Goal: Information Seeking & Learning: Learn about a topic

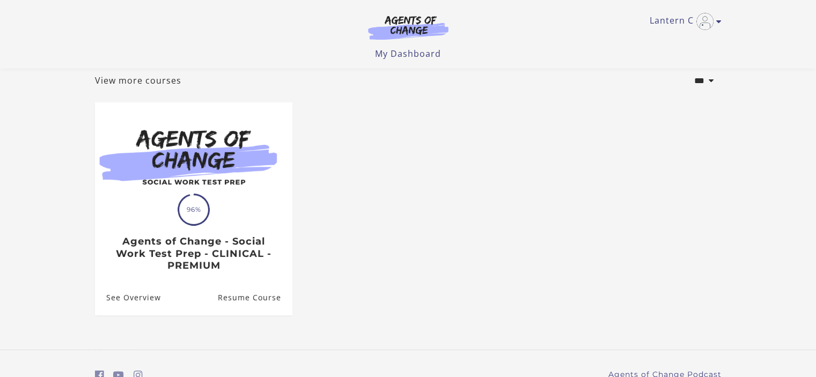
scroll to position [114, 0]
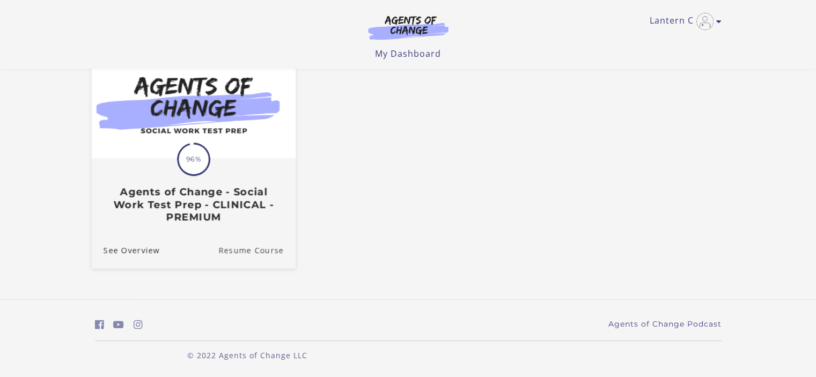
click at [230, 253] on link "Resume Course" at bounding box center [256, 250] width 77 height 36
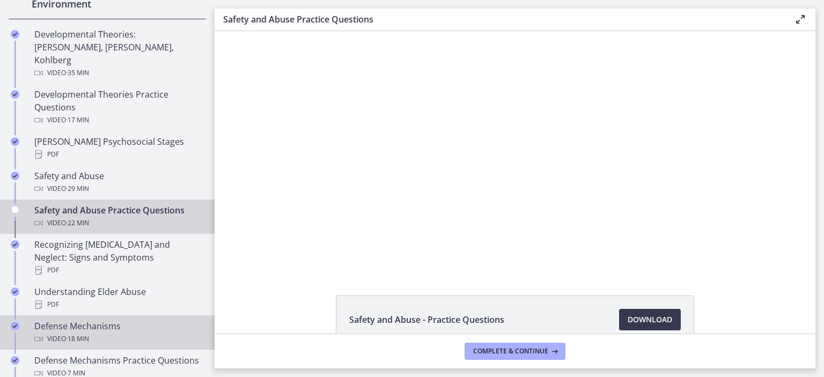
scroll to position [376, 0]
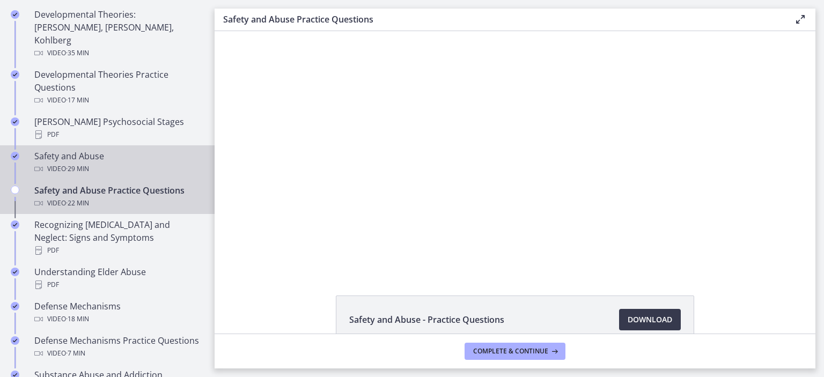
click at [94, 163] on div "Video · 29 min" at bounding box center [117, 169] width 167 height 13
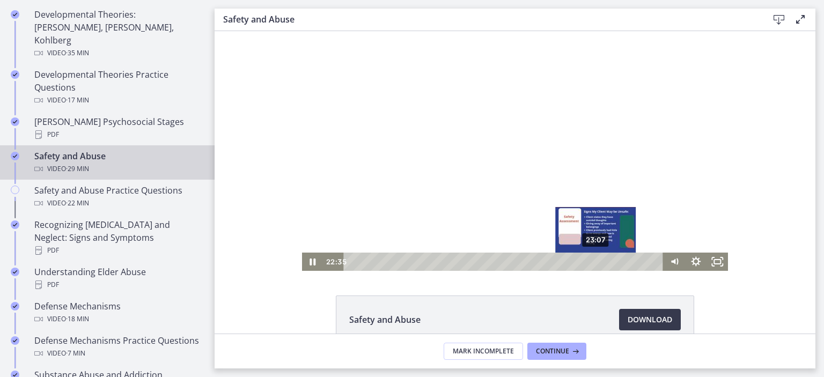
click at [593, 264] on div "23:07" at bounding box center [505, 262] width 307 height 18
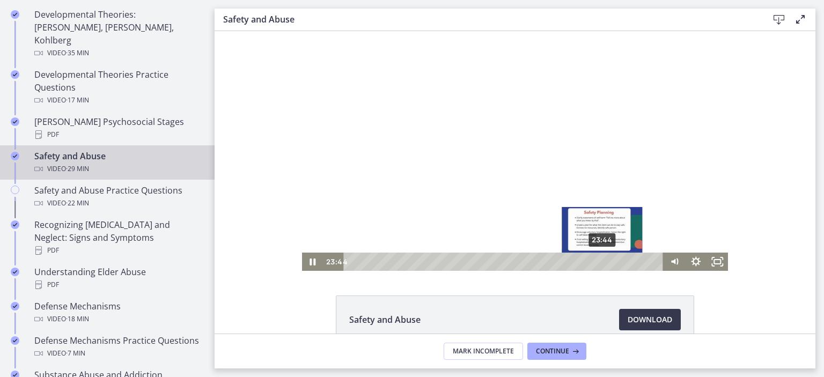
click at [599, 264] on div "23:44" at bounding box center [505, 262] width 307 height 18
click at [611, 264] on div "24:51" at bounding box center [505, 262] width 307 height 18
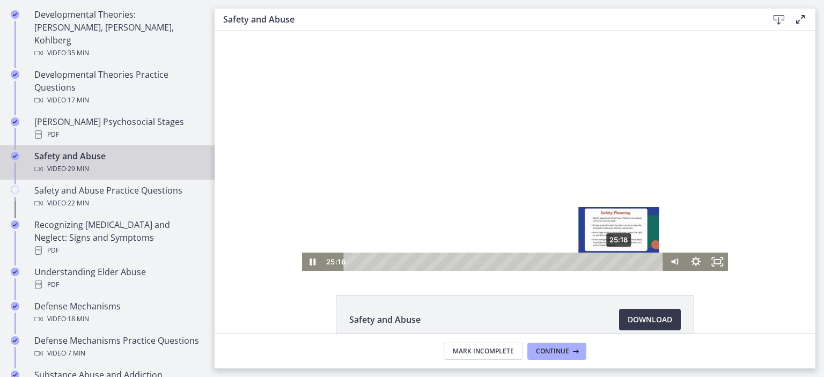
click at [616, 264] on div "25:18" at bounding box center [505, 262] width 307 height 18
click at [622, 264] on div "25:55" at bounding box center [505, 262] width 307 height 18
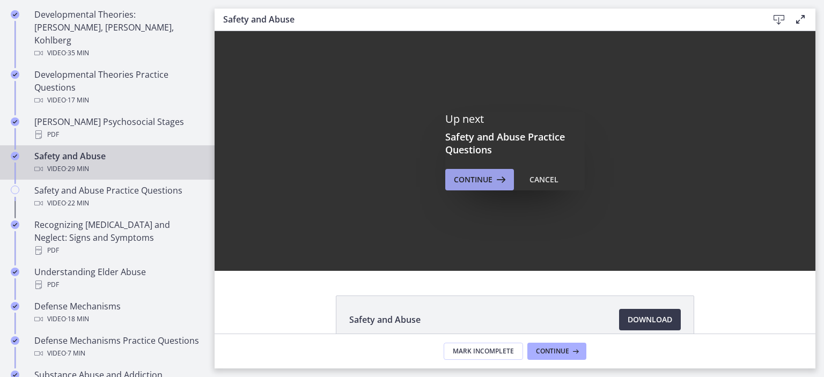
drag, startPoint x: 266, startPoint y: 143, endPoint x: 481, endPoint y: 174, distance: 217.5
click at [481, 174] on span "Continue" at bounding box center [473, 179] width 39 height 13
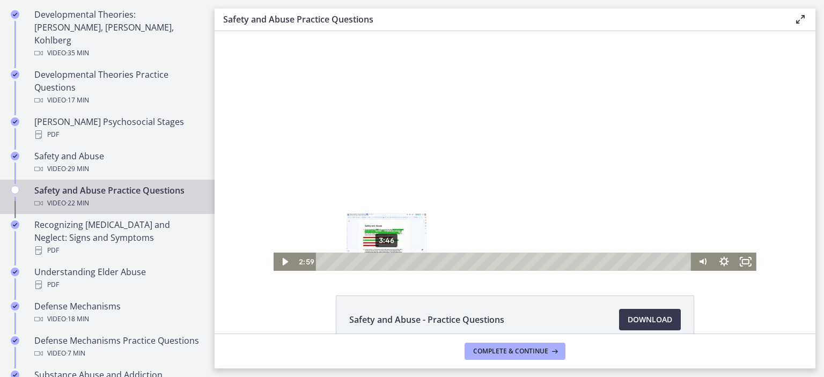
click at [383, 261] on div "3:46" at bounding box center [505, 262] width 363 height 18
click at [389, 261] on div "4:09" at bounding box center [505, 262] width 363 height 18
click at [393, 262] on div "4:23" at bounding box center [505, 262] width 363 height 18
click at [282, 261] on icon "Play Video" at bounding box center [285, 262] width 6 height 9
click at [420, 264] on div "5:59" at bounding box center [505, 262] width 363 height 18
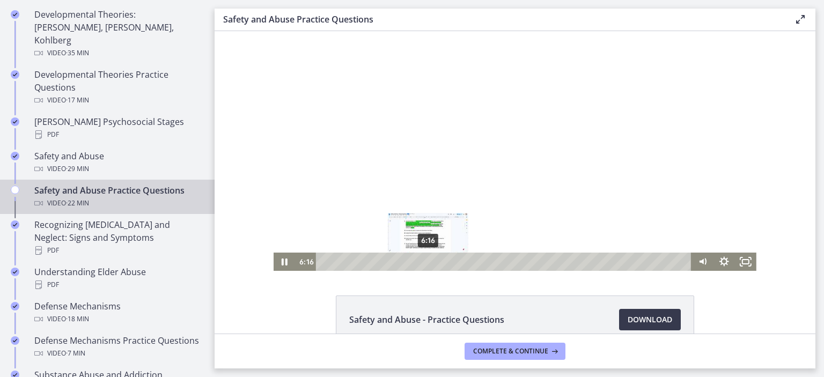
click at [425, 264] on div "6:16" at bounding box center [505, 262] width 363 height 18
click at [430, 263] on div "6:36" at bounding box center [505, 262] width 363 height 18
click at [437, 262] on div "7:03" at bounding box center [505, 262] width 363 height 18
click at [444, 264] on div "7:26" at bounding box center [505, 262] width 363 height 18
click at [453, 259] on div "7:59" at bounding box center [505, 262] width 363 height 18
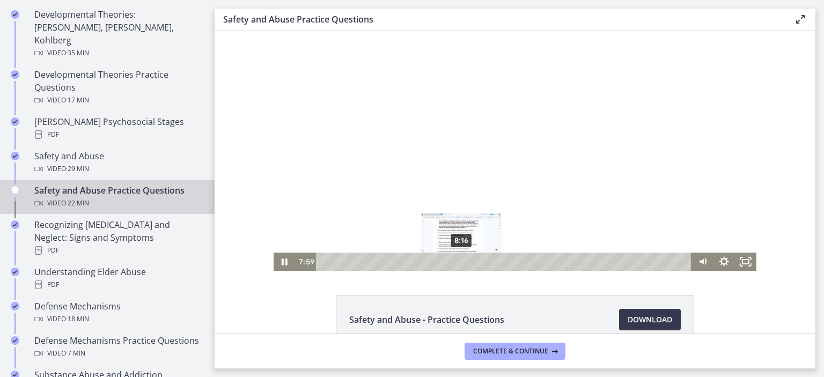
click at [458, 261] on div "8:16" at bounding box center [505, 262] width 363 height 18
click at [481, 262] on div "9:41" at bounding box center [505, 262] width 363 height 18
click at [488, 261] on div "10:04" at bounding box center [505, 262] width 363 height 18
click at [495, 261] on div "10:29" at bounding box center [505, 262] width 363 height 18
click at [501, 261] on div "10:50" at bounding box center [505, 262] width 363 height 18
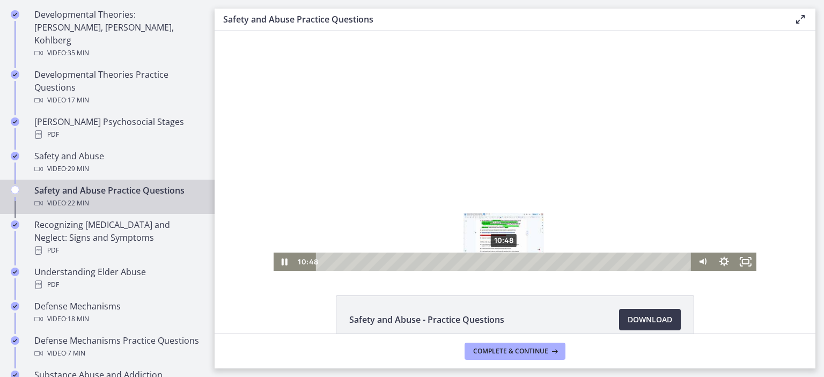
click at [501, 261] on div "Playbar" at bounding box center [504, 262] width 6 height 6
click at [516, 261] on div "11:44" at bounding box center [505, 262] width 363 height 18
click at [524, 263] on div "12:13" at bounding box center [505, 262] width 363 height 18
click at [537, 262] on div "13:01" at bounding box center [505, 262] width 363 height 18
click at [543, 262] on div "13:19" at bounding box center [505, 262] width 363 height 18
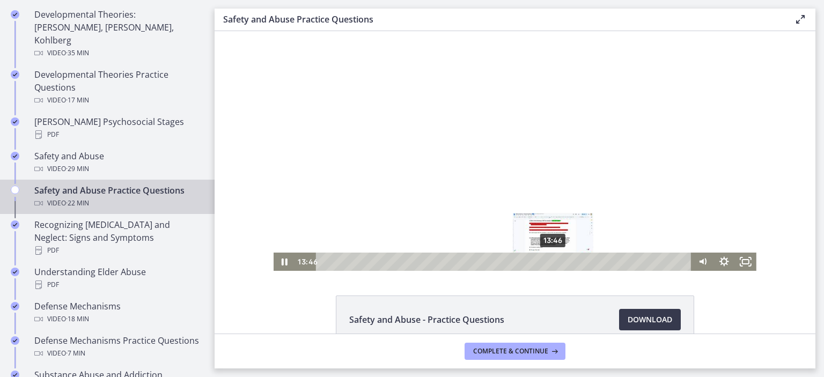
click at [550, 262] on div "13:46" at bounding box center [505, 262] width 363 height 18
click at [558, 262] on div "14:16" at bounding box center [505, 262] width 363 height 18
click at [566, 262] on div "14:39" at bounding box center [505, 262] width 363 height 18
click at [593, 259] on div "16:20" at bounding box center [505, 262] width 363 height 18
click at [598, 260] on div "16:39" at bounding box center [505, 262] width 363 height 18
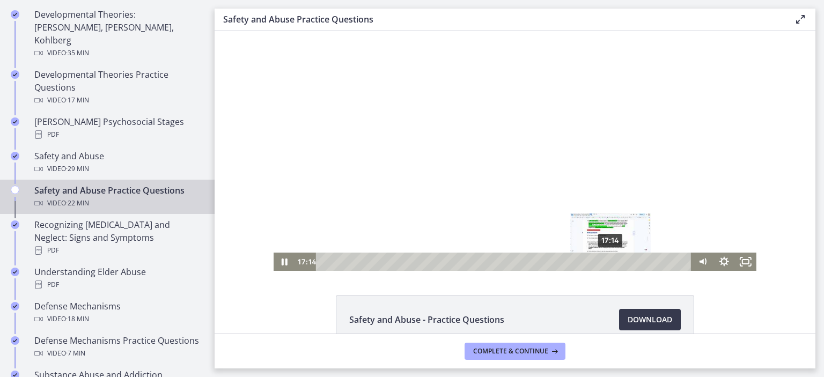
click at [608, 259] on div "17:14" at bounding box center [505, 262] width 363 height 18
click at [612, 259] on div "17:31" at bounding box center [505, 262] width 363 height 18
click at [615, 259] on div "17:41" at bounding box center [505, 262] width 363 height 18
click at [620, 260] on div "18:00" at bounding box center [505, 262] width 363 height 18
click at [624, 259] on div "18:13" at bounding box center [505, 262] width 363 height 18
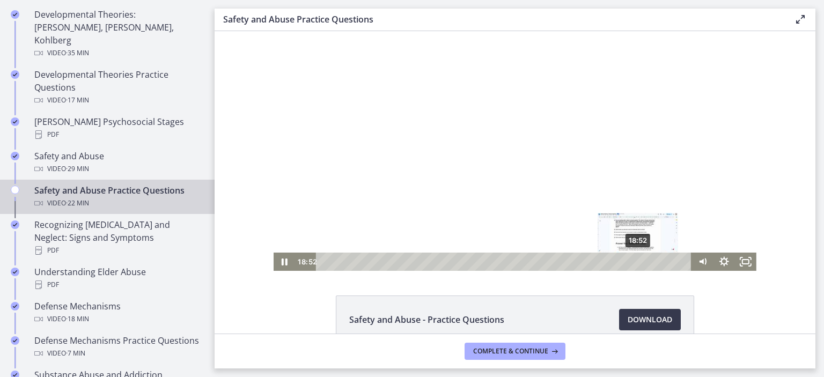
click at [635, 260] on div "18:52" at bounding box center [505, 262] width 363 height 18
click at [557, 194] on div at bounding box center [515, 151] width 483 height 240
click at [567, 184] on div at bounding box center [515, 151] width 483 height 240
click at [644, 264] on div "19:25" at bounding box center [505, 262] width 363 height 18
click at [649, 262] on div "19:44" at bounding box center [505, 262] width 363 height 18
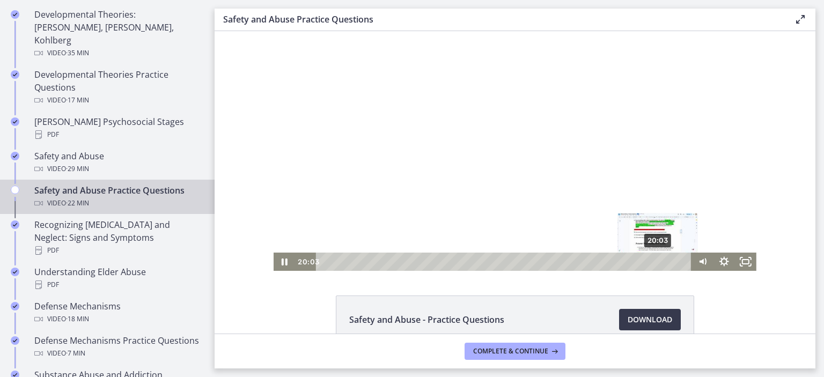
click at [655, 262] on div "20:03" at bounding box center [505, 262] width 363 height 18
click at [659, 261] on div "20:17" at bounding box center [505, 262] width 363 height 18
click at [662, 261] on div "20:30" at bounding box center [505, 262] width 363 height 18
click at [667, 262] on div "20:48" at bounding box center [505, 262] width 363 height 18
click at [672, 261] on div "21:05" at bounding box center [505, 262] width 363 height 18
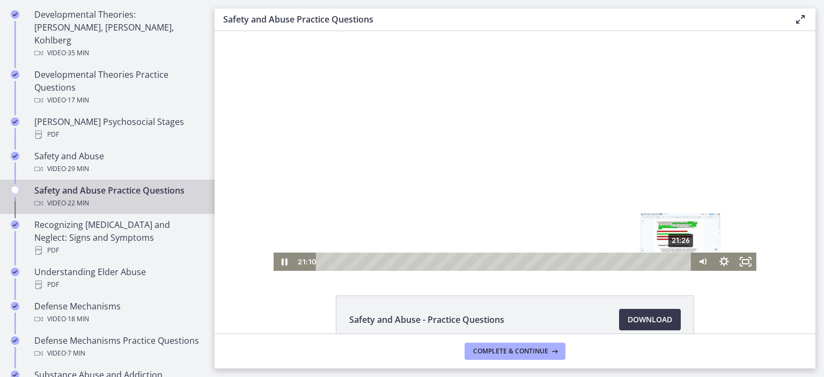
click at [678, 263] on div "21:26" at bounding box center [505, 262] width 363 height 18
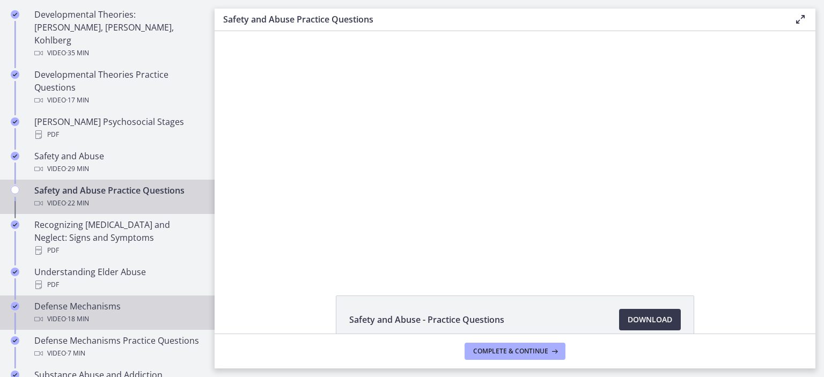
click at [81, 300] on div "Defense Mechanisms Video · 18 min" at bounding box center [117, 313] width 167 height 26
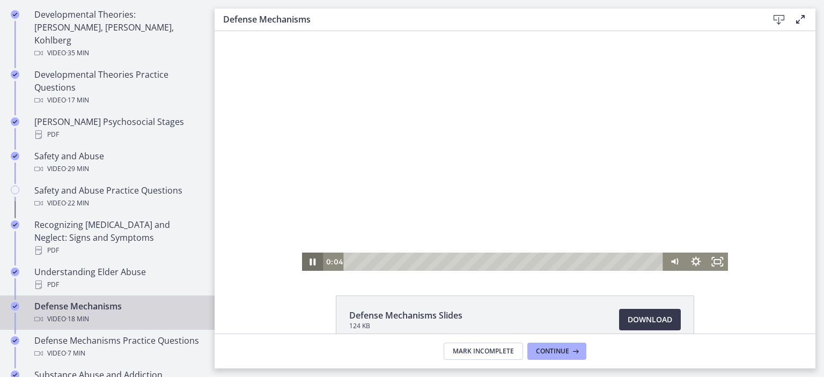
click at [310, 261] on icon "Pause" at bounding box center [313, 262] width 6 height 7
click at [309, 266] on icon "Play Video" at bounding box center [313, 262] width 21 height 18
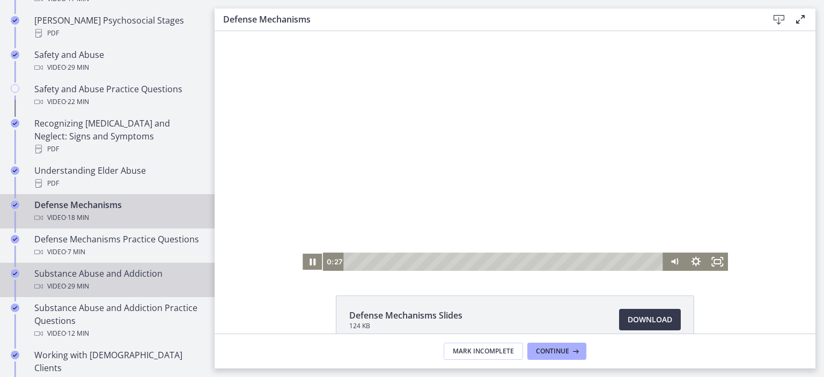
scroll to position [423, 0]
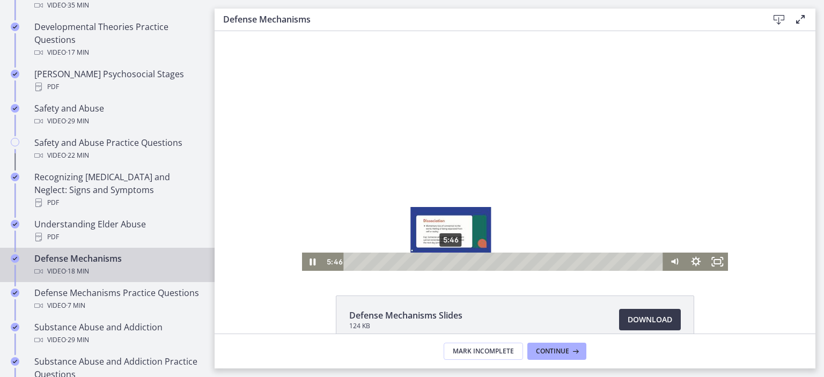
click at [447, 262] on div "5:46" at bounding box center [505, 262] width 307 height 18
click at [450, 262] on div "5:57" at bounding box center [505, 262] width 307 height 18
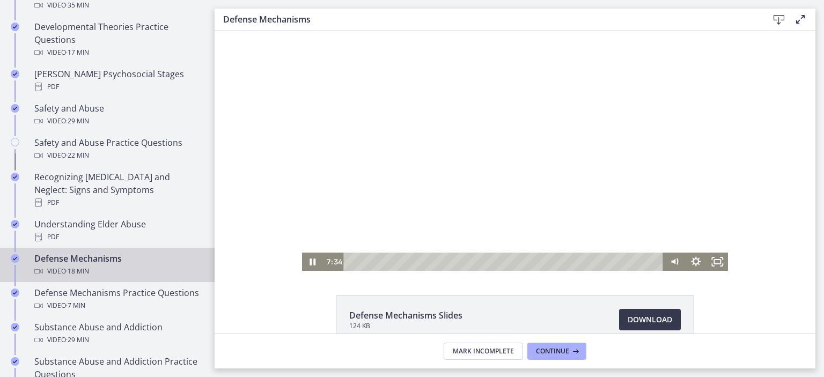
click at [493, 167] on div at bounding box center [515, 151] width 427 height 240
click at [313, 263] on icon "Play Video" at bounding box center [313, 262] width 21 height 18
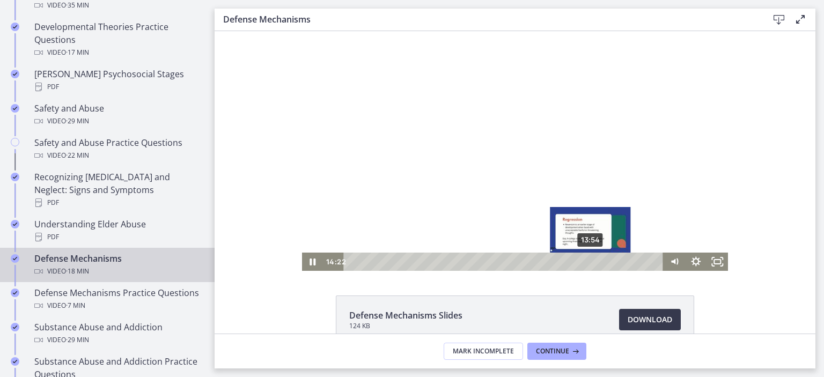
click at [587, 262] on div "13:54" at bounding box center [505, 262] width 307 height 18
click at [588, 262] on div "Playbar" at bounding box center [591, 262] width 6 height 6
click at [579, 262] on div "13:29" at bounding box center [505, 262] width 307 height 18
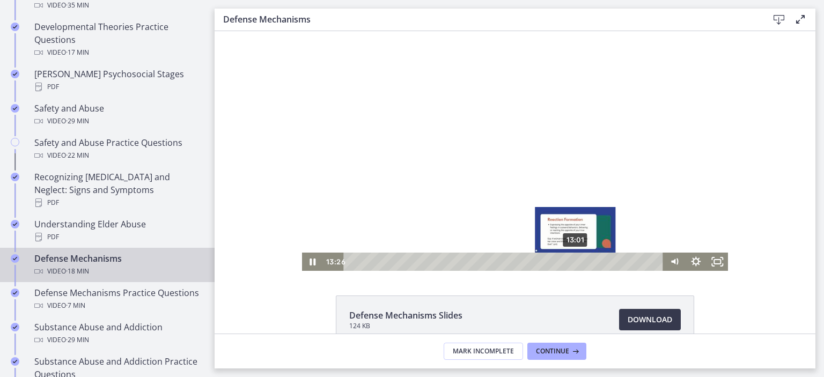
click at [572, 263] on div "13:01" at bounding box center [505, 262] width 307 height 18
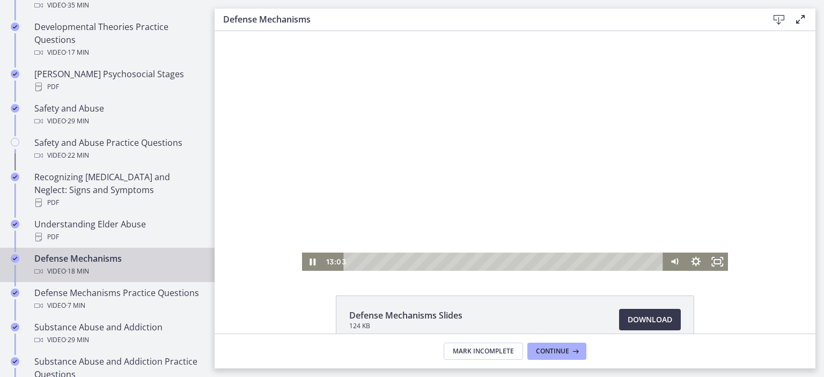
click at [444, 202] on div at bounding box center [515, 151] width 427 height 240
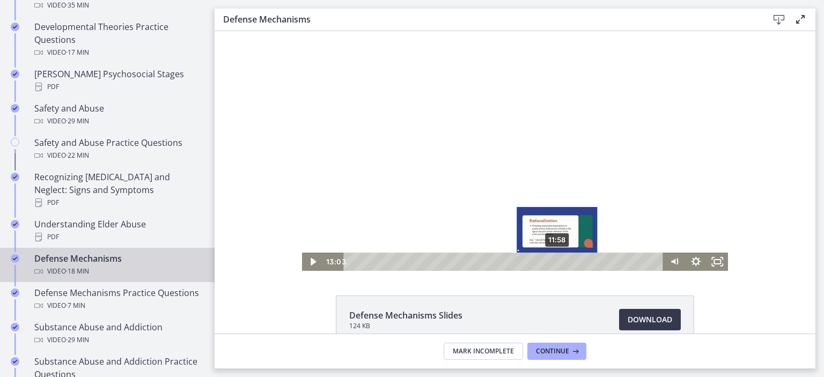
click at [554, 261] on div "11:58" at bounding box center [505, 262] width 307 height 18
click at [554, 261] on div "Playbar" at bounding box center [557, 262] width 6 height 6
click at [547, 262] on div "11:33" at bounding box center [505, 262] width 307 height 18
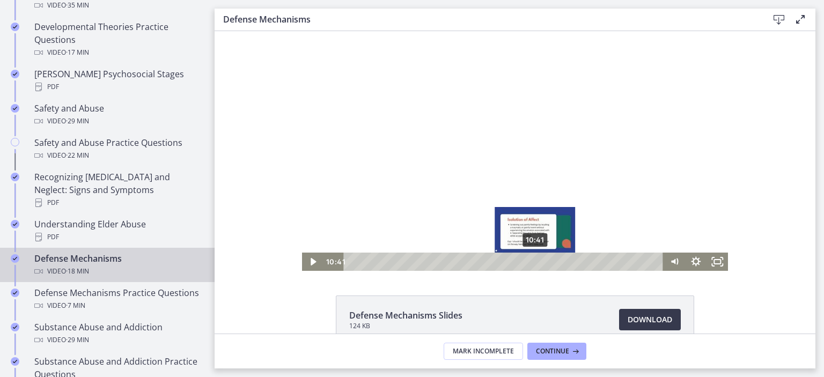
click at [532, 262] on div "10:41" at bounding box center [505, 262] width 307 height 18
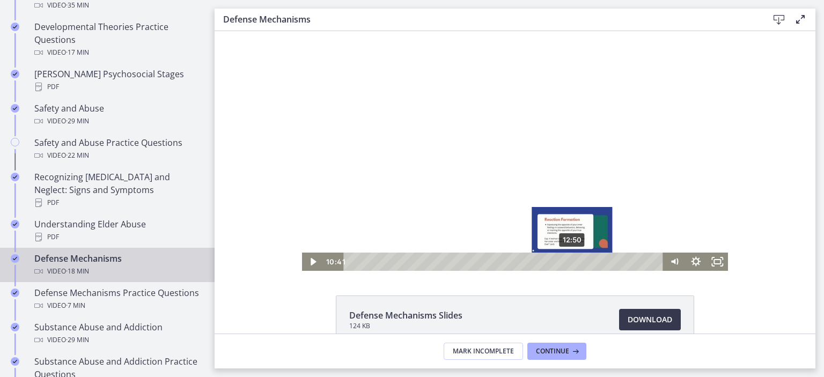
click at [569, 261] on div "12:50" at bounding box center [505, 262] width 307 height 18
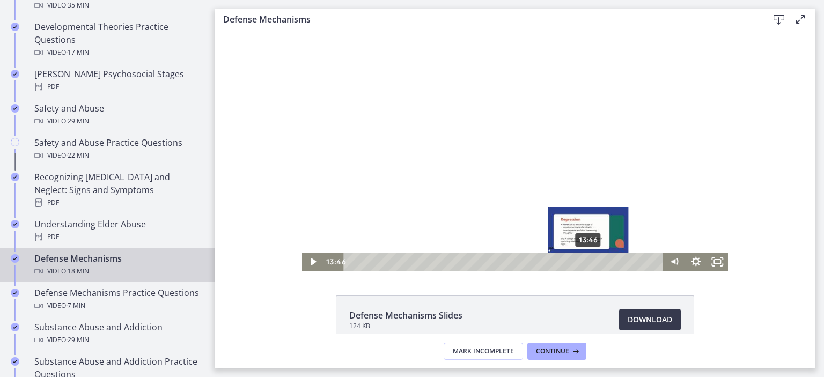
click at [585, 264] on div "13:46" at bounding box center [505, 262] width 307 height 18
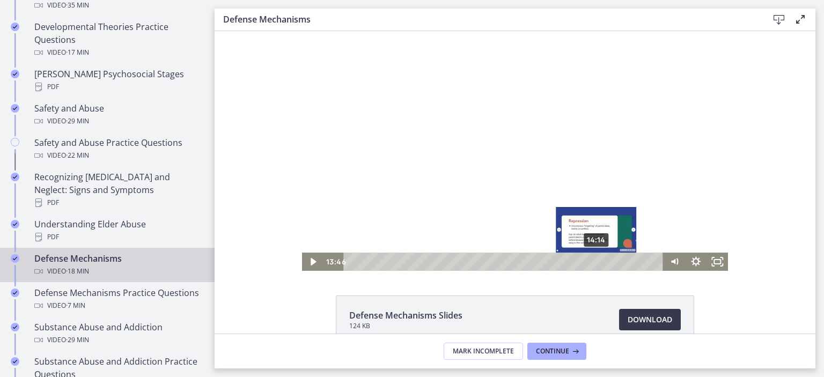
click at [593, 264] on div "14:14" at bounding box center [505, 262] width 307 height 18
click at [601, 264] on div "14:42" at bounding box center [505, 262] width 307 height 18
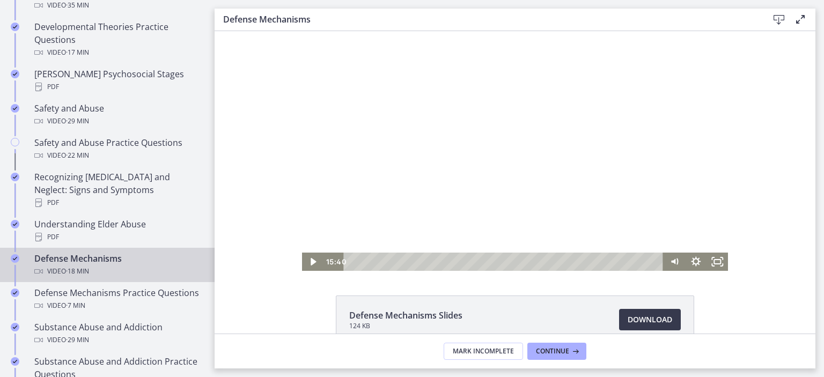
click at [517, 141] on div at bounding box center [515, 151] width 427 height 240
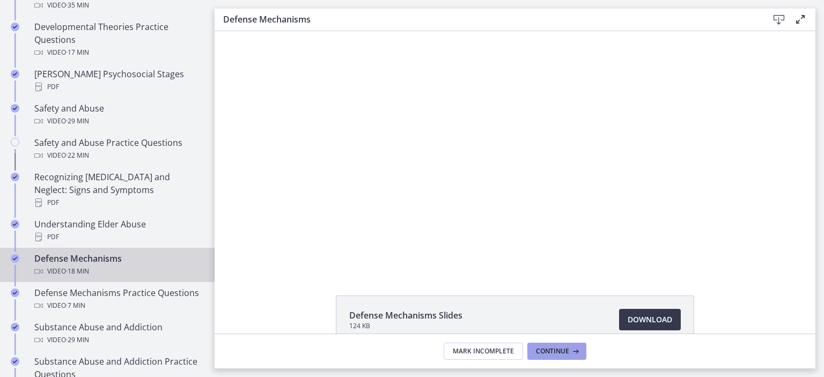
click at [557, 348] on span "Continue" at bounding box center [552, 351] width 33 height 9
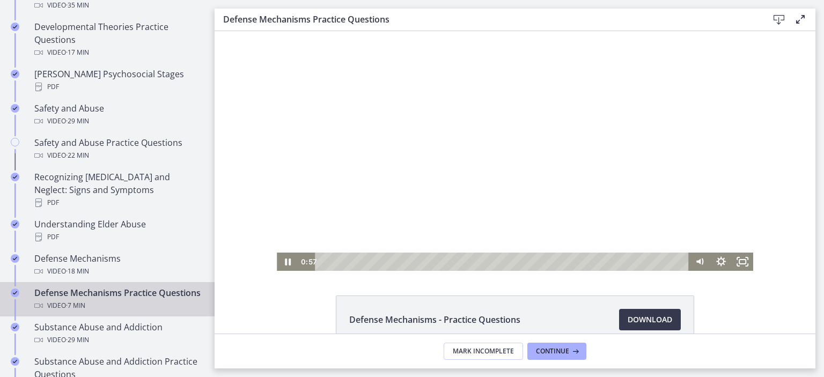
click at [404, 210] on div at bounding box center [515, 151] width 477 height 240
click at [469, 166] on div at bounding box center [515, 151] width 477 height 240
click at [376, 264] on div "1:05" at bounding box center [504, 262] width 361 height 18
click at [383, 264] on div "1:13" at bounding box center [504, 262] width 361 height 18
click at [391, 260] on div "1:22" at bounding box center [504, 262] width 361 height 18
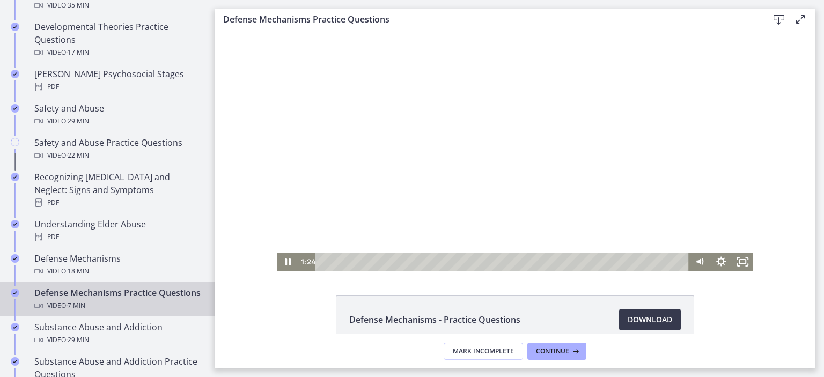
click at [506, 118] on div at bounding box center [515, 151] width 477 height 240
click at [487, 150] on div at bounding box center [515, 151] width 477 height 240
click at [400, 262] on div "1:33" at bounding box center [504, 262] width 361 height 18
click at [404, 261] on div "1:37" at bounding box center [504, 262] width 361 height 18
click at [411, 262] on div "1:46" at bounding box center [504, 262] width 361 height 18
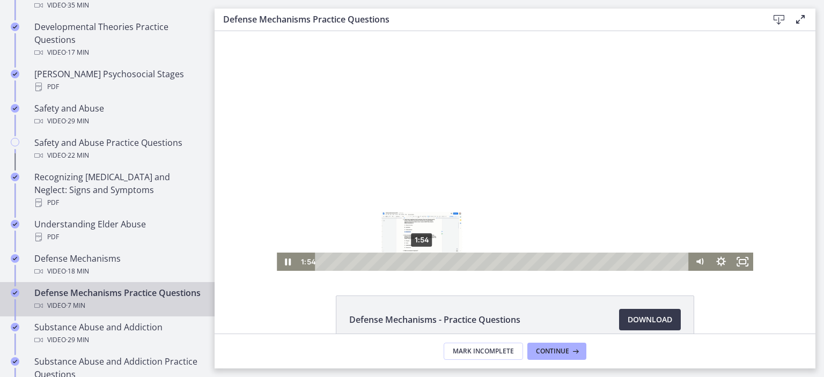
click at [418, 262] on div "1:54" at bounding box center [504, 262] width 361 height 18
click at [434, 259] on div "2:13" at bounding box center [504, 262] width 361 height 18
click at [443, 262] on div "2:23" at bounding box center [504, 262] width 361 height 18
click at [431, 122] on div at bounding box center [515, 151] width 477 height 240
